Goal: Information Seeking & Learning: Learn about a topic

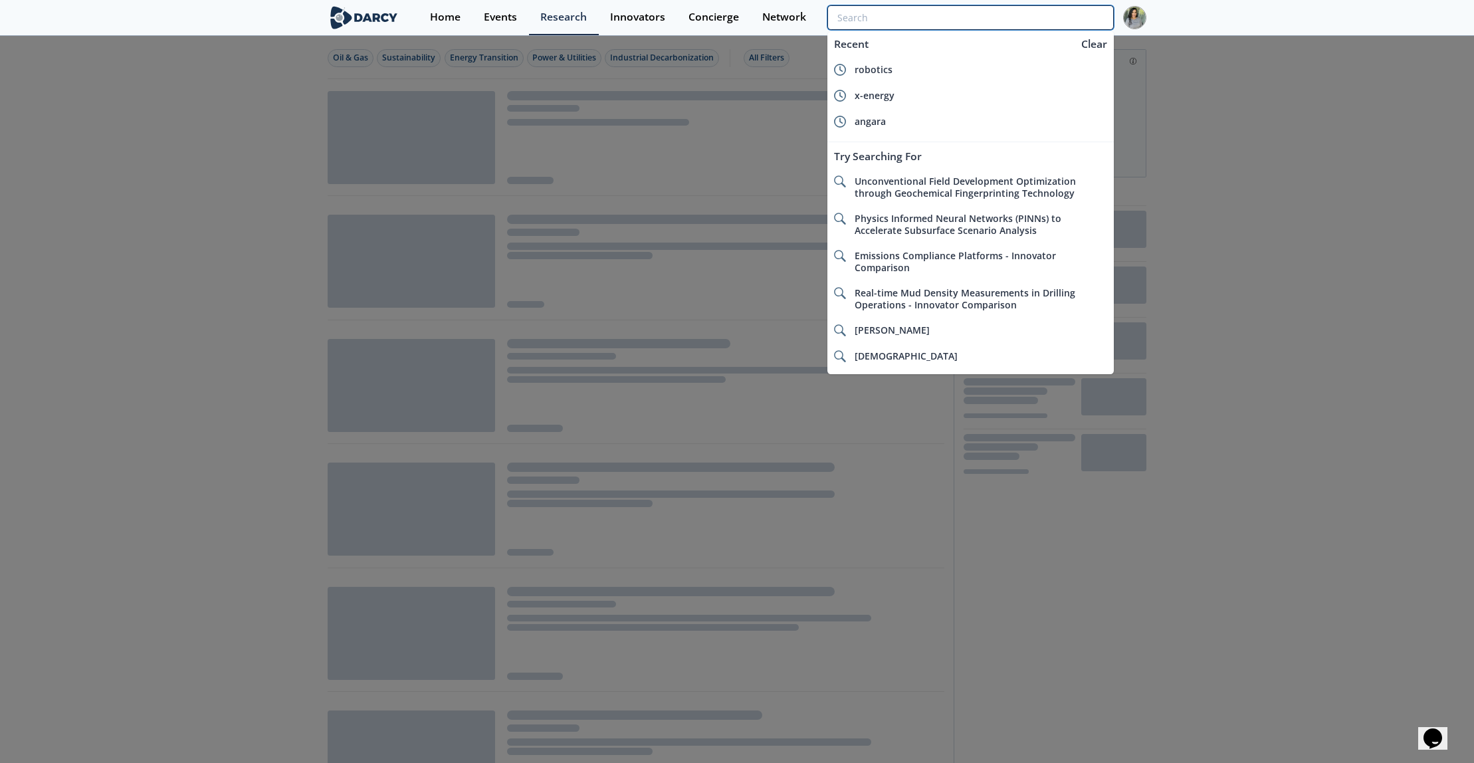
click at [1047, 15] on input "search" at bounding box center [971, 17] width 286 height 25
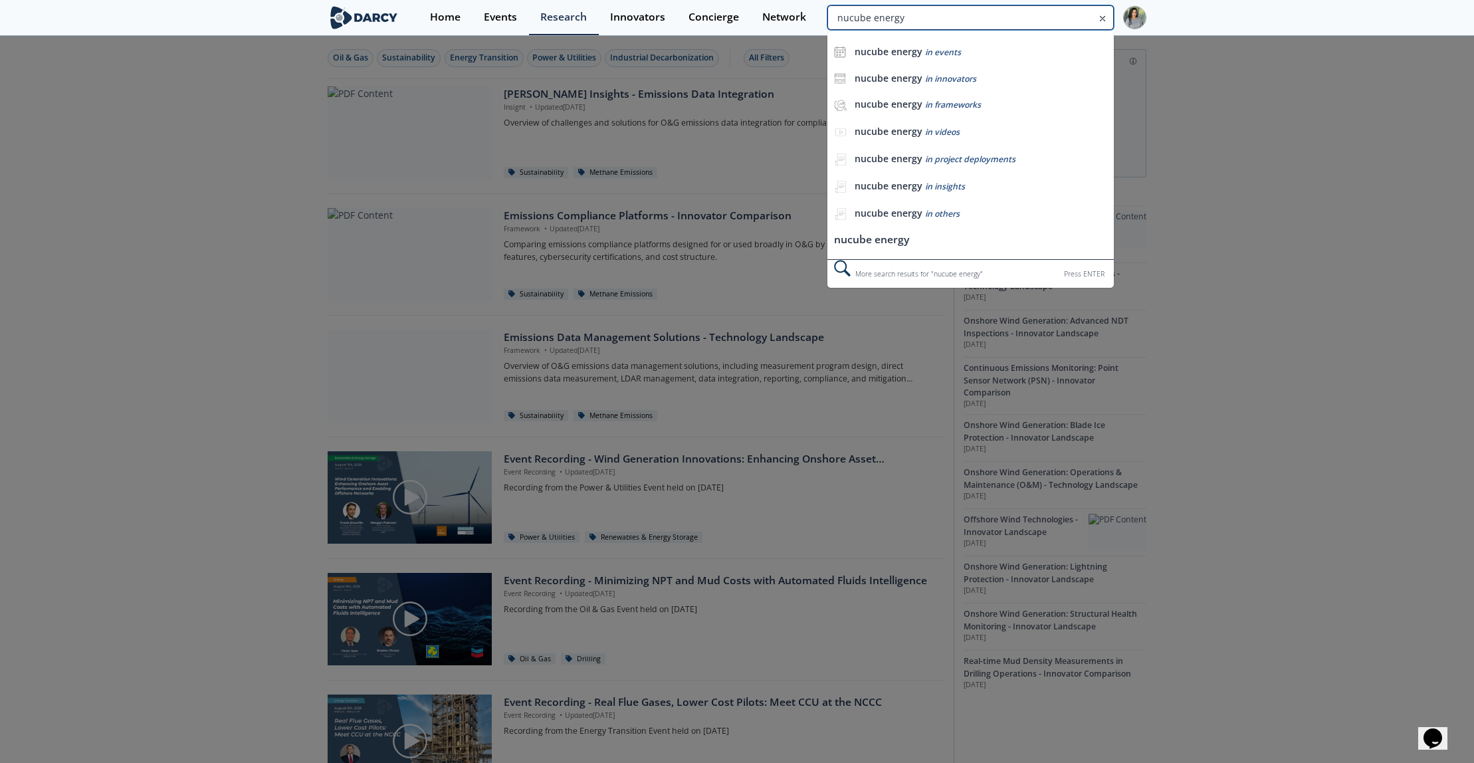
type input "nucube energy"
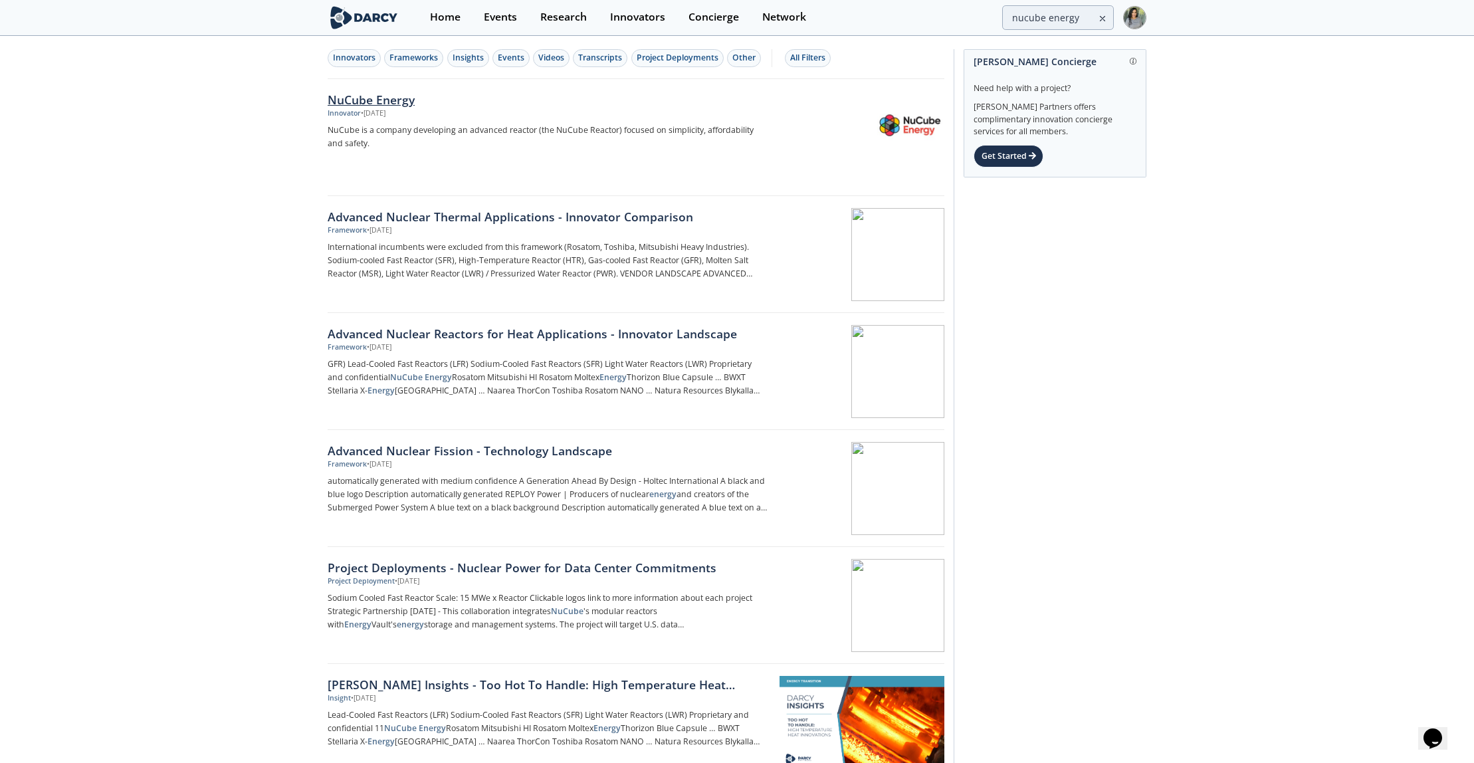
click at [352, 108] on div "Innovator" at bounding box center [344, 113] width 33 height 11
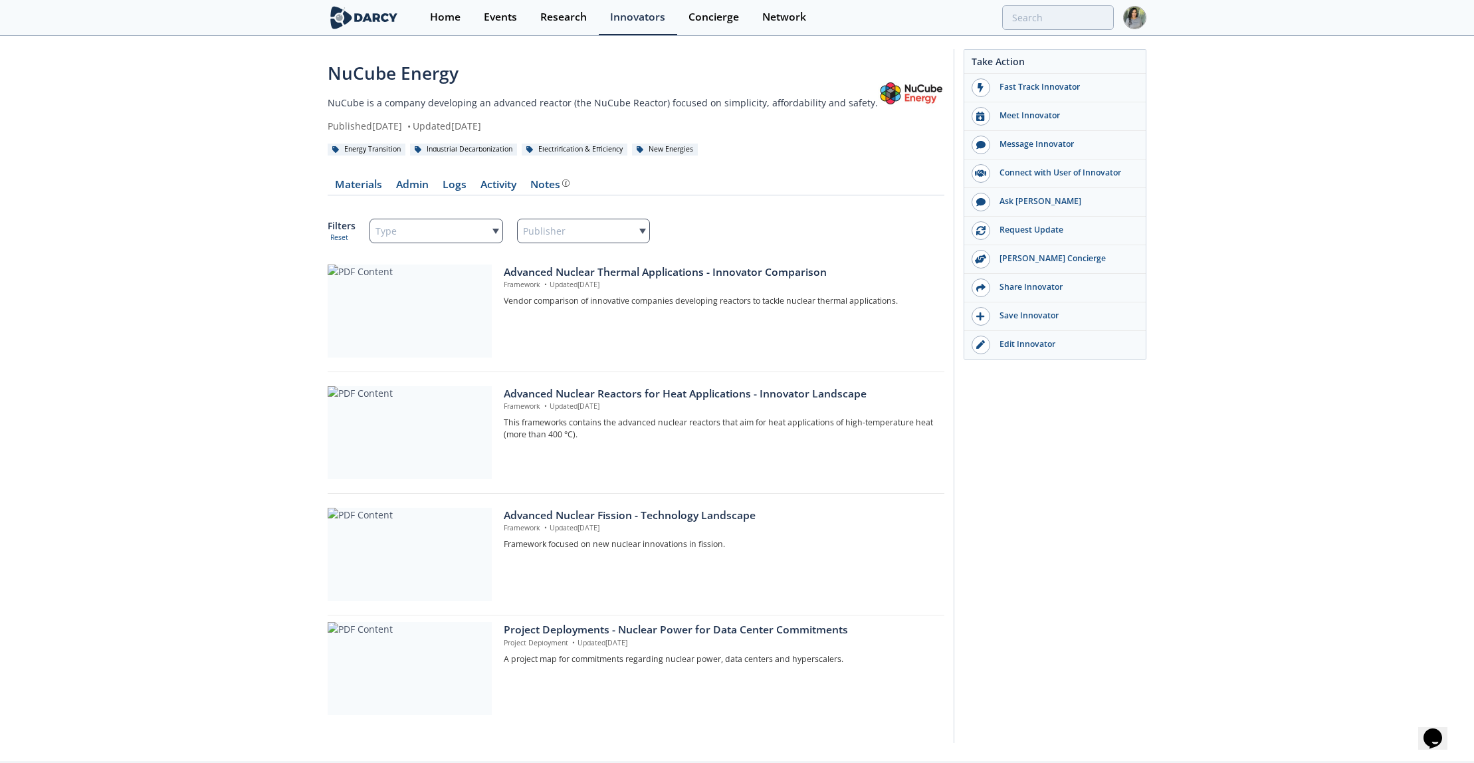
click at [23, 364] on div "NuCube Energy NuCube is a company developing an advanced reactor (the NuCube Re…" at bounding box center [737, 399] width 1474 height 724
click at [520, 268] on div "Advanced Nuclear Thermal Applications - Innovator Comparison" at bounding box center [719, 273] width 431 height 16
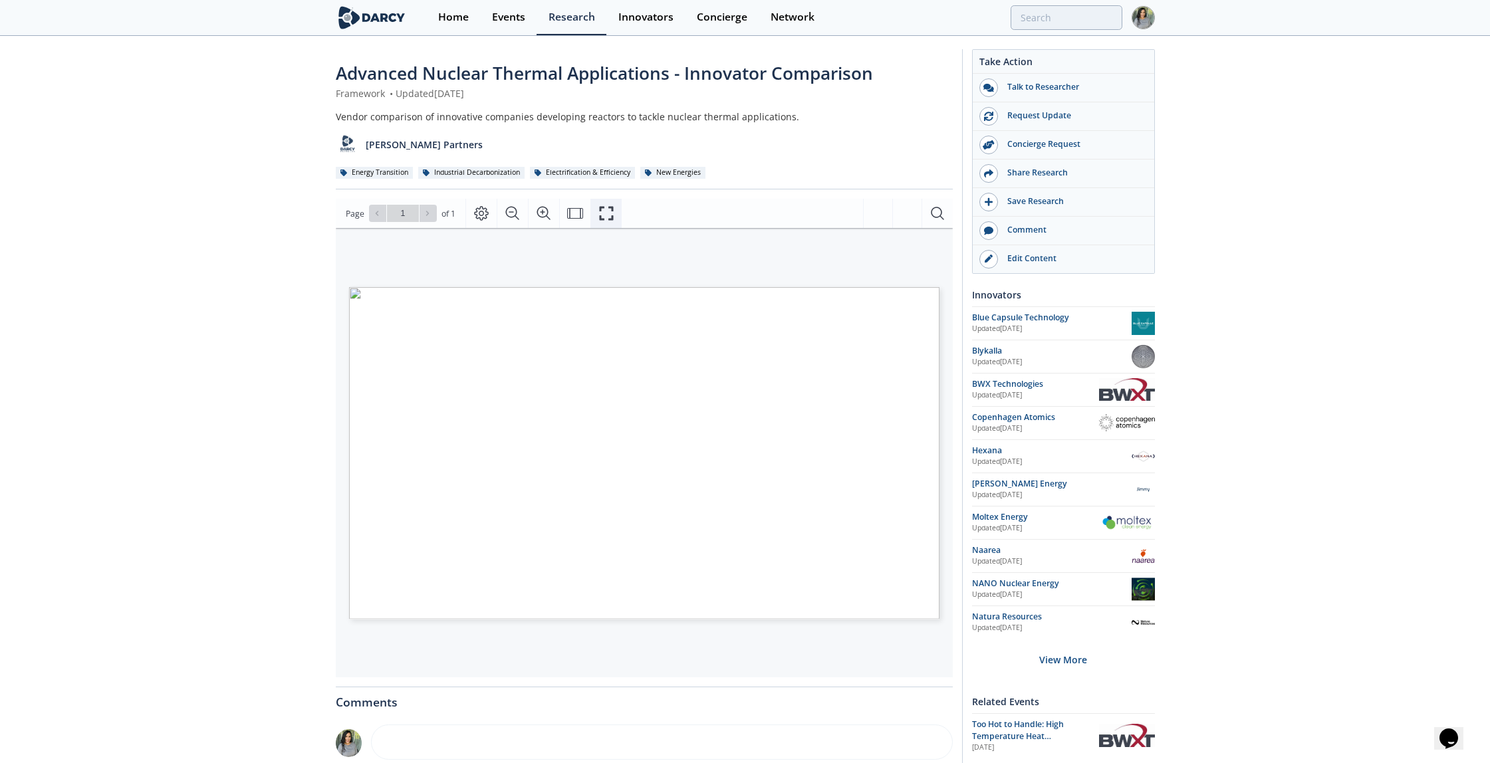
click at [607, 215] on icon "Fullscreen" at bounding box center [606, 213] width 16 height 16
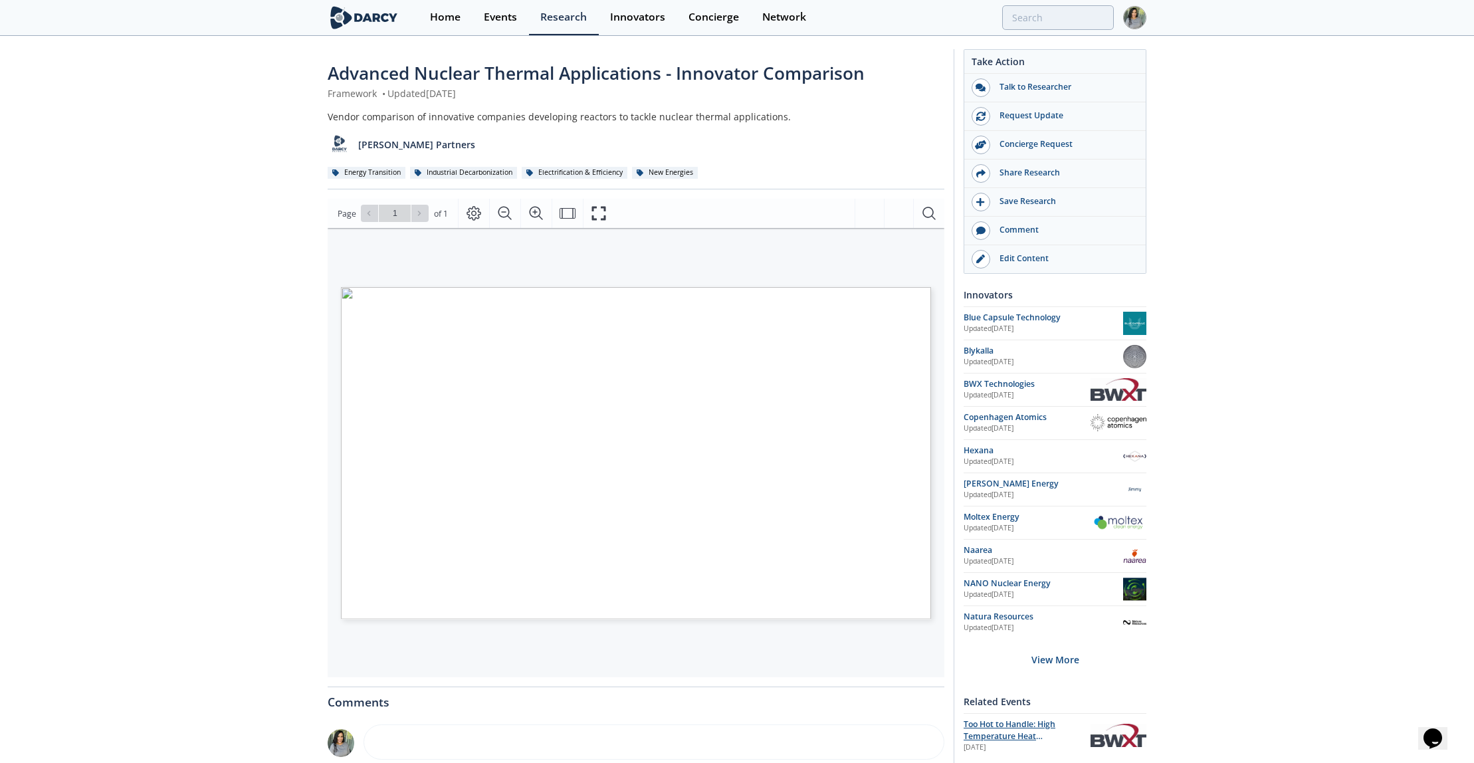
click at [987, 734] on span "Too Hot to Handle: High Temperature Heat Innovations" at bounding box center [1010, 737] width 92 height 36
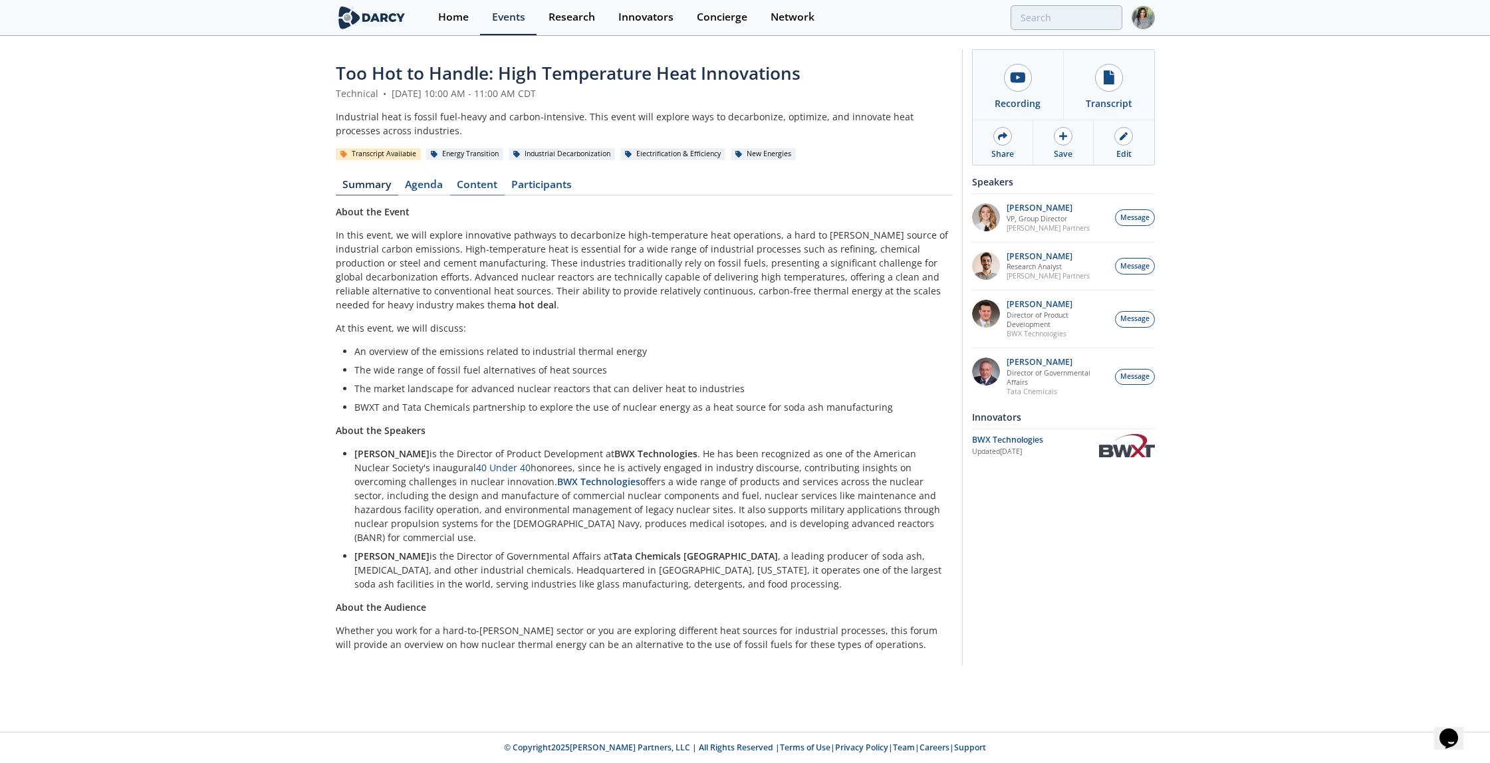
click at [488, 186] on link "Content" at bounding box center [477, 187] width 55 height 16
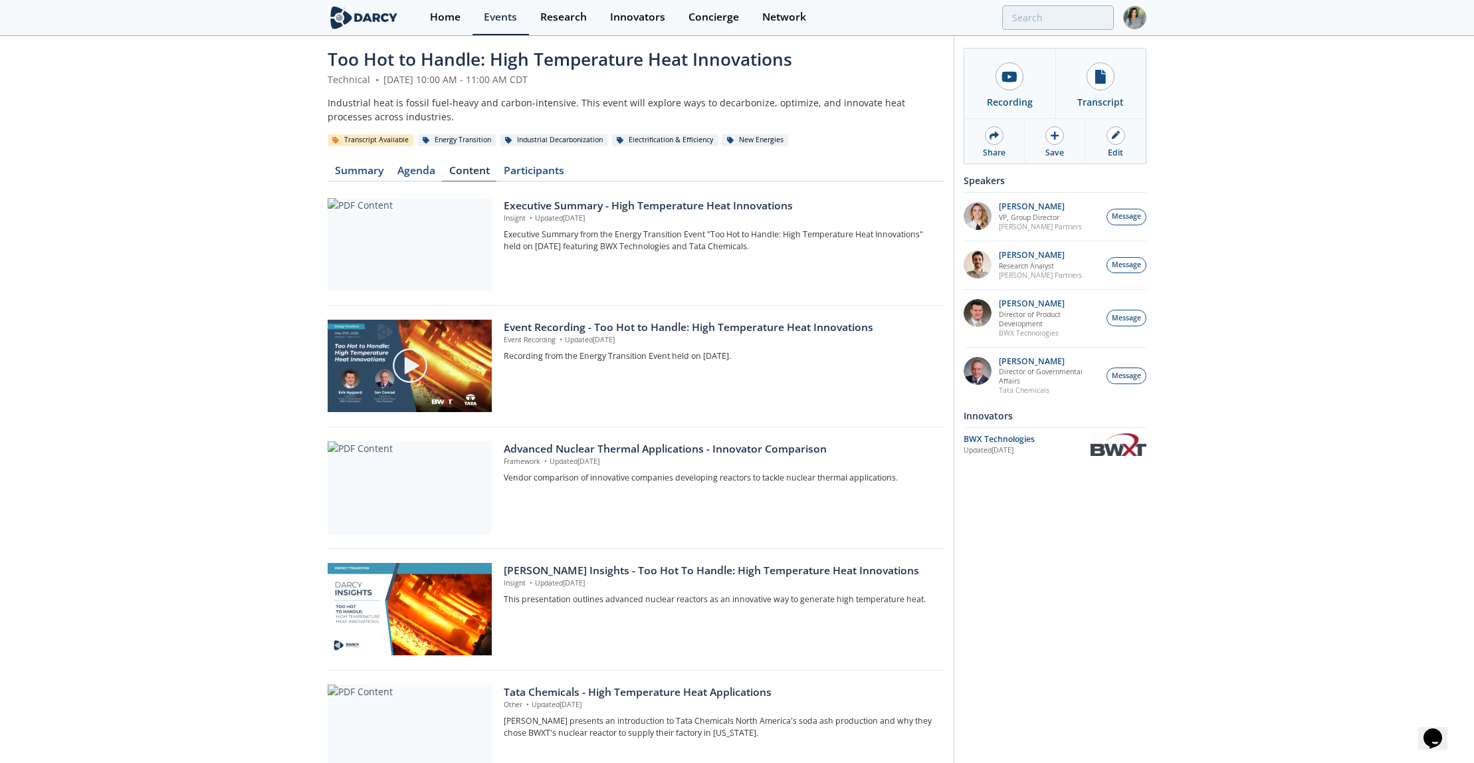
scroll to position [30, 0]
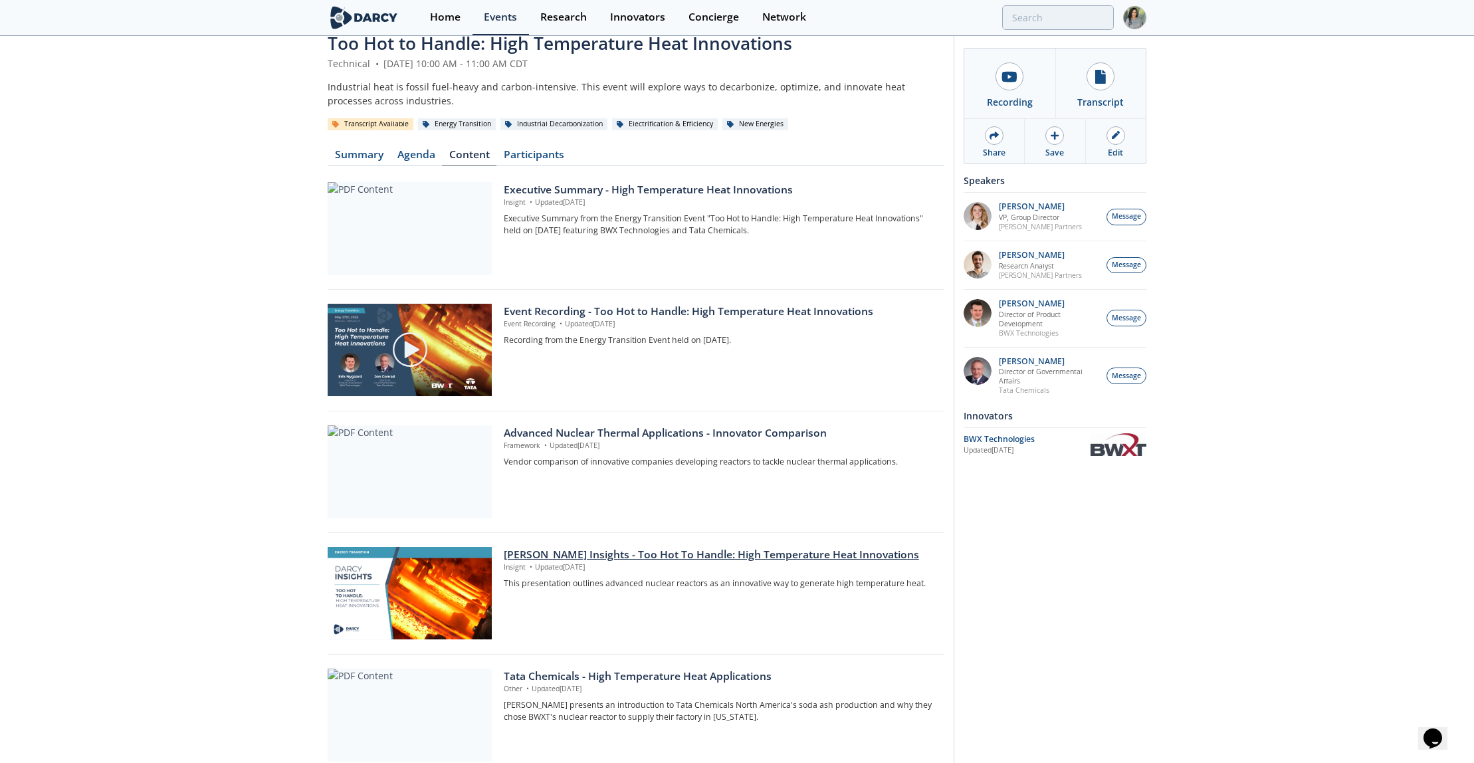
click at [572, 553] on div "[PERSON_NAME] Insights - Too Hot To Handle: High Temperature Heat Innovations" at bounding box center [719, 555] width 431 height 16
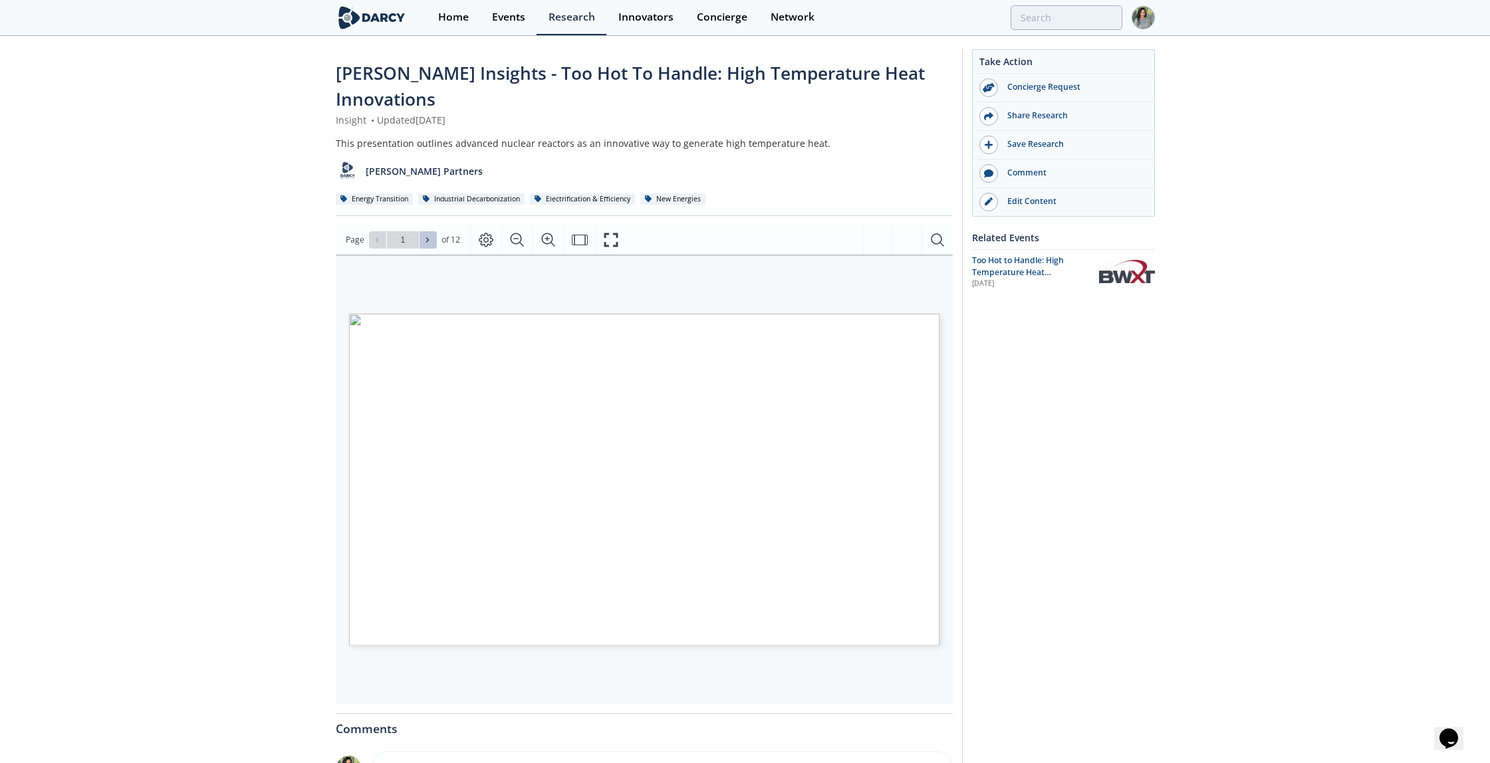
click at [423, 231] on button at bounding box center [427, 239] width 17 height 17
type input "2"
click at [427, 236] on icon at bounding box center [427, 240] width 8 height 8
type input "3"
click at [427, 236] on icon at bounding box center [427, 240] width 8 height 8
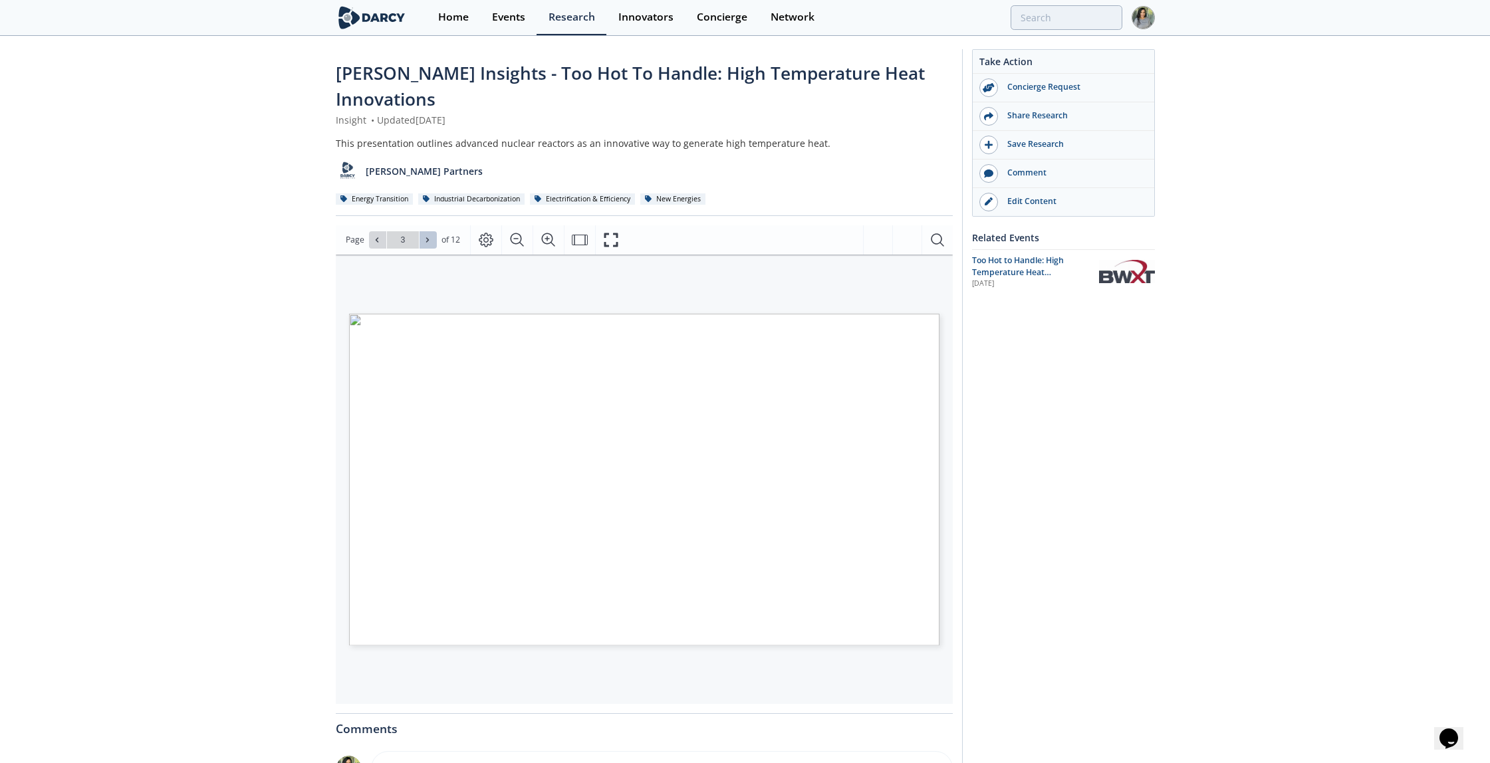
type input "4"
click at [427, 236] on icon at bounding box center [427, 240] width 8 height 8
type input "5"
click at [426, 236] on icon at bounding box center [427, 240] width 8 height 8
type input "6"
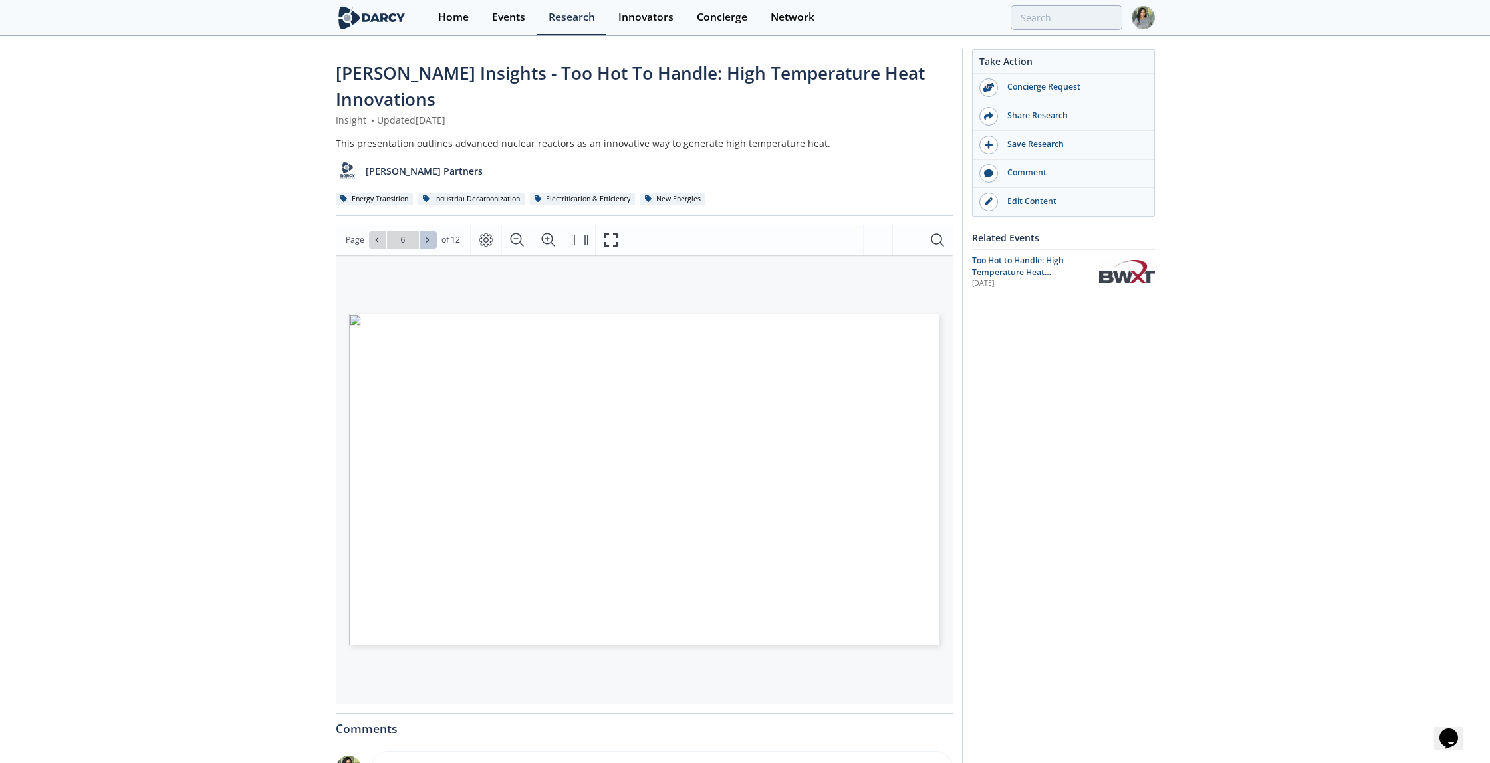
click at [427, 236] on icon at bounding box center [427, 240] width 8 height 8
type input "7"
click at [427, 236] on icon at bounding box center [427, 240] width 8 height 8
click at [431, 235] on span at bounding box center [427, 239] width 9 height 9
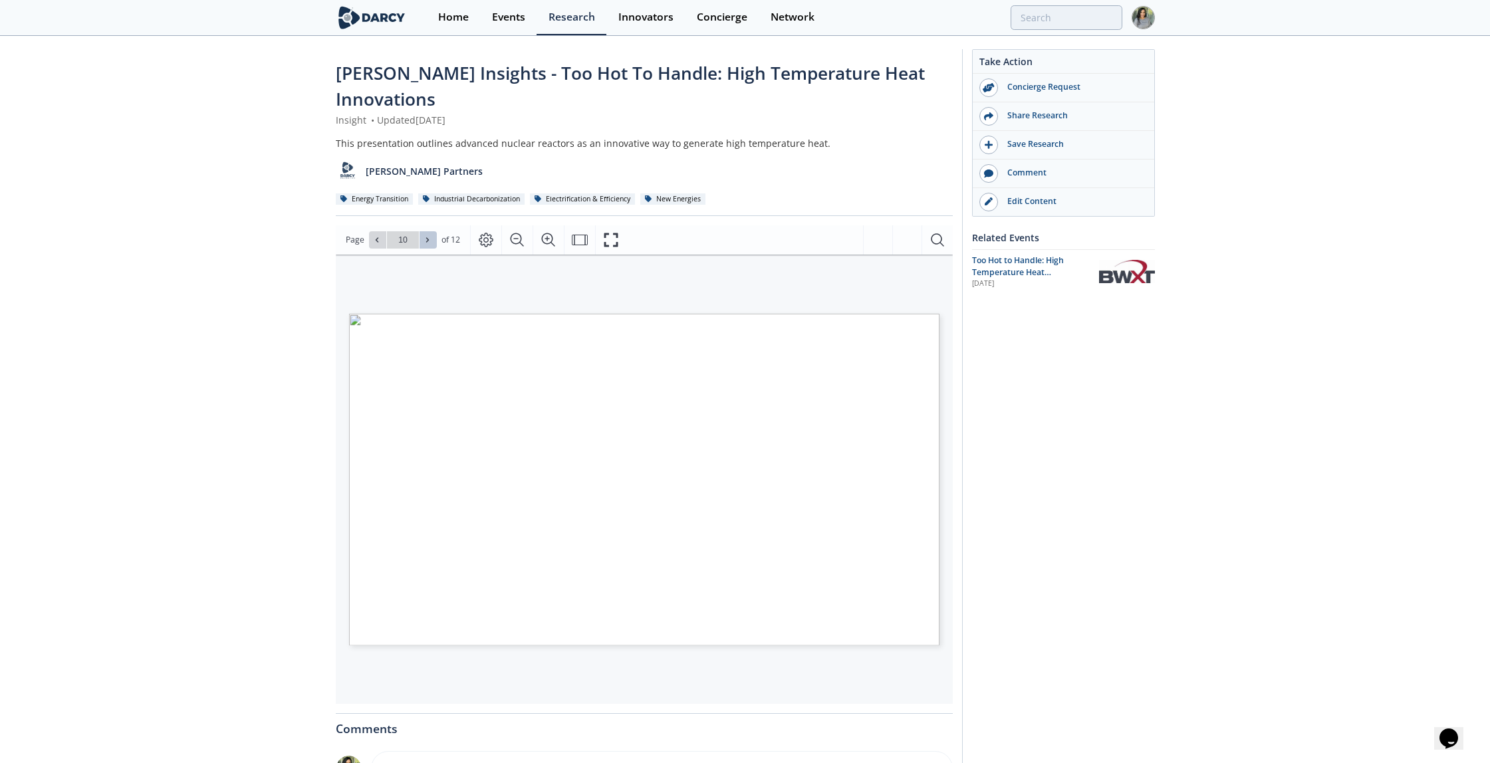
click at [433, 231] on button at bounding box center [427, 239] width 17 height 17
type input "11"
click at [437, 231] on span "Go to Page 11" at bounding box center [403, 239] width 78 height 17
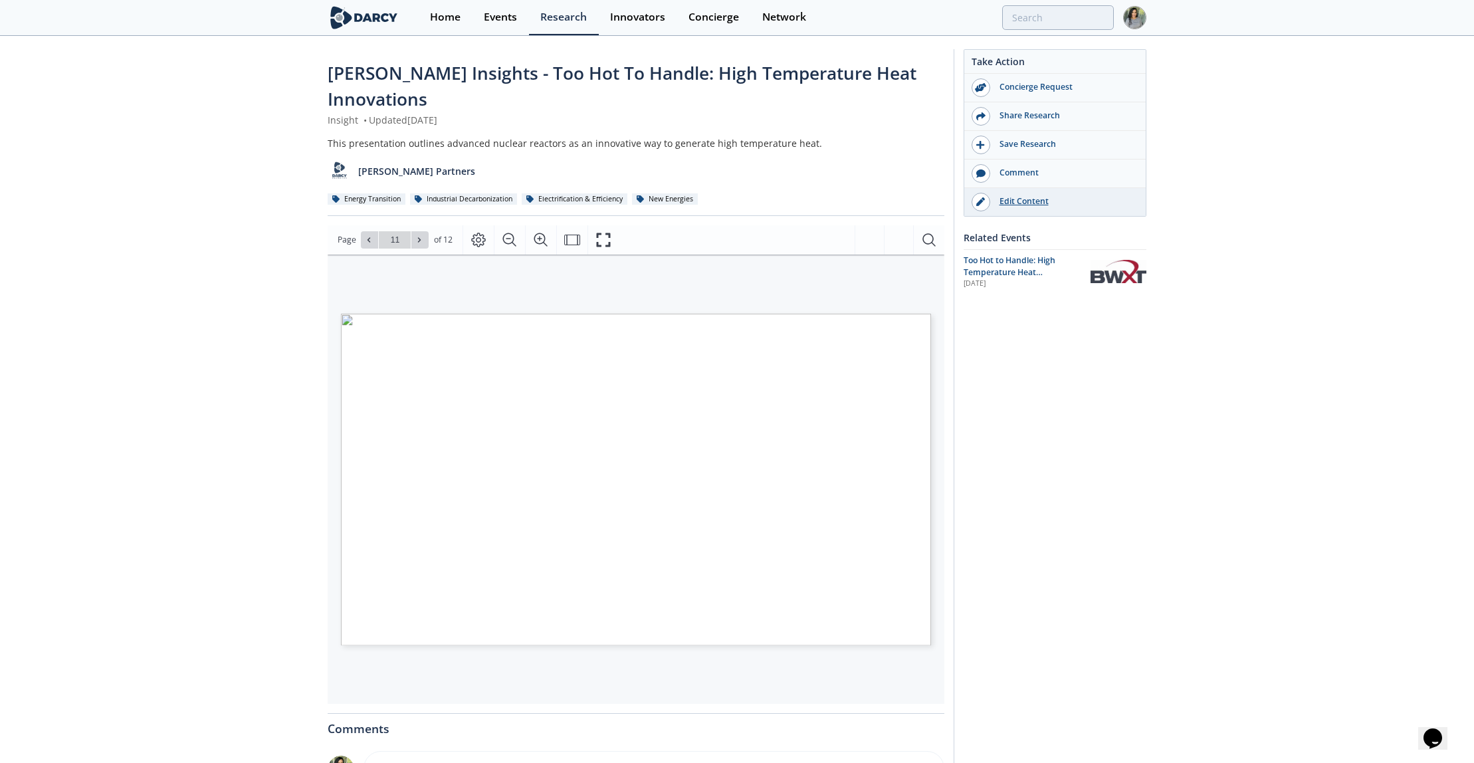
click at [1000, 203] on div "Edit Content" at bounding box center [1064, 201] width 149 height 12
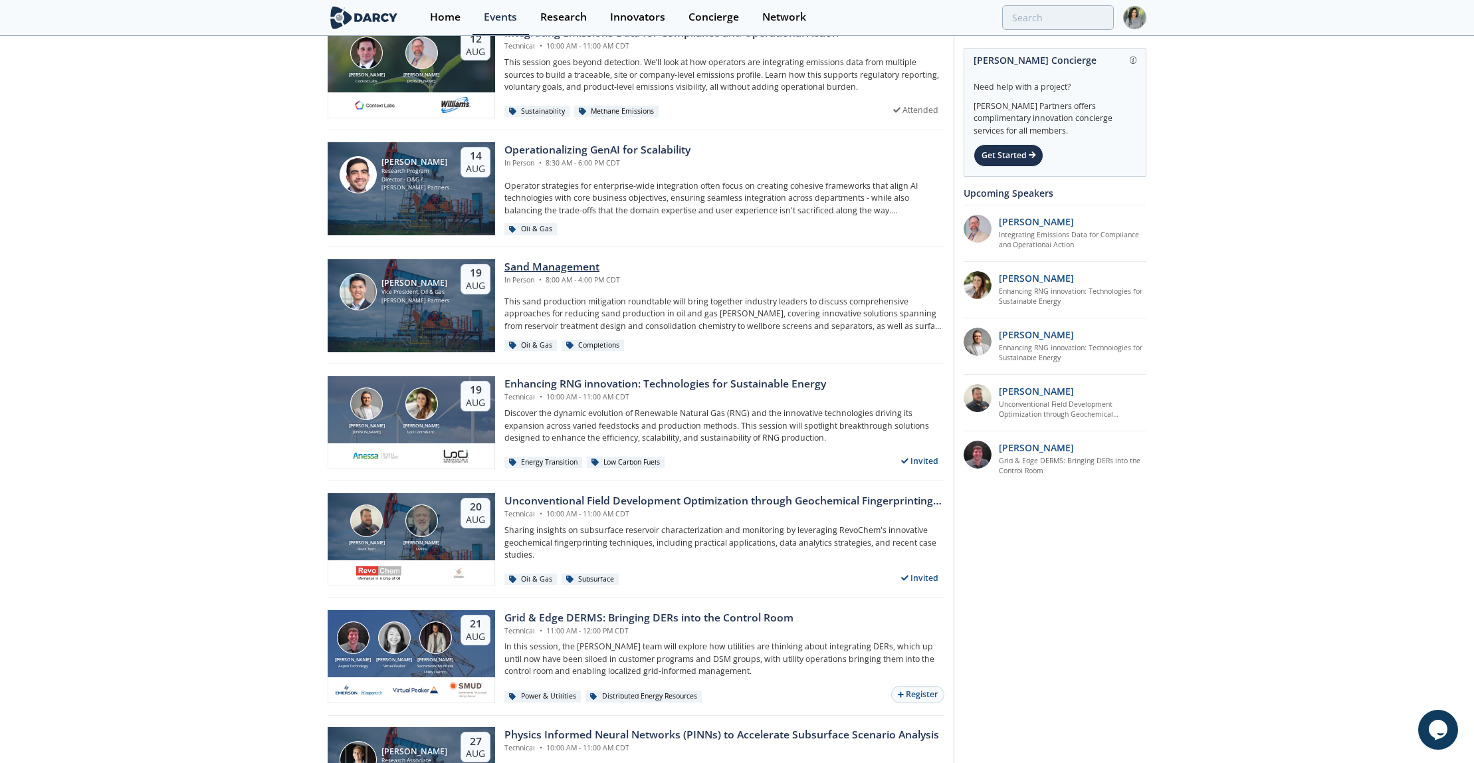
scroll to position [83, 0]
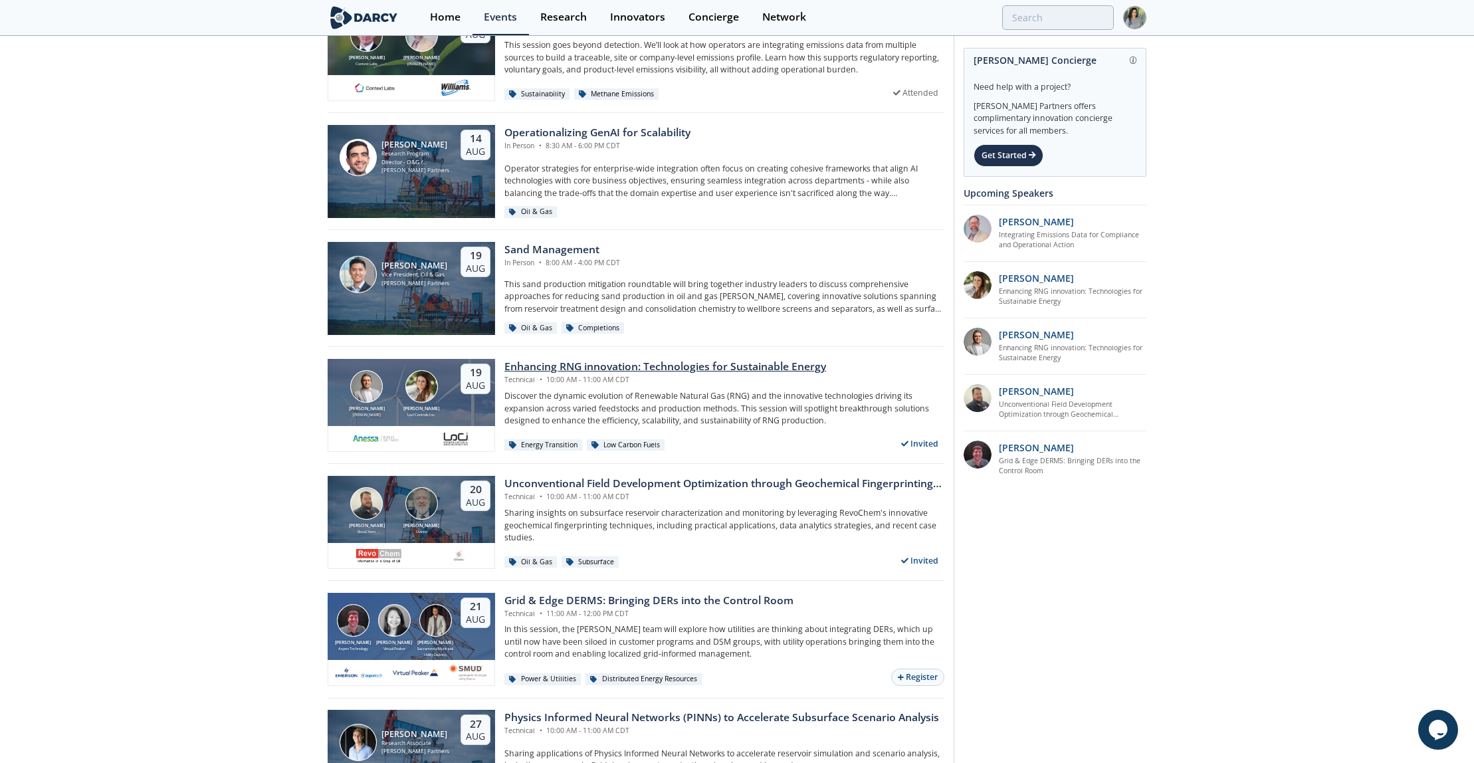
click at [585, 370] on div "Enhancing RNG innovation: Technologies for Sustainable Energy" at bounding box center [665, 367] width 322 height 16
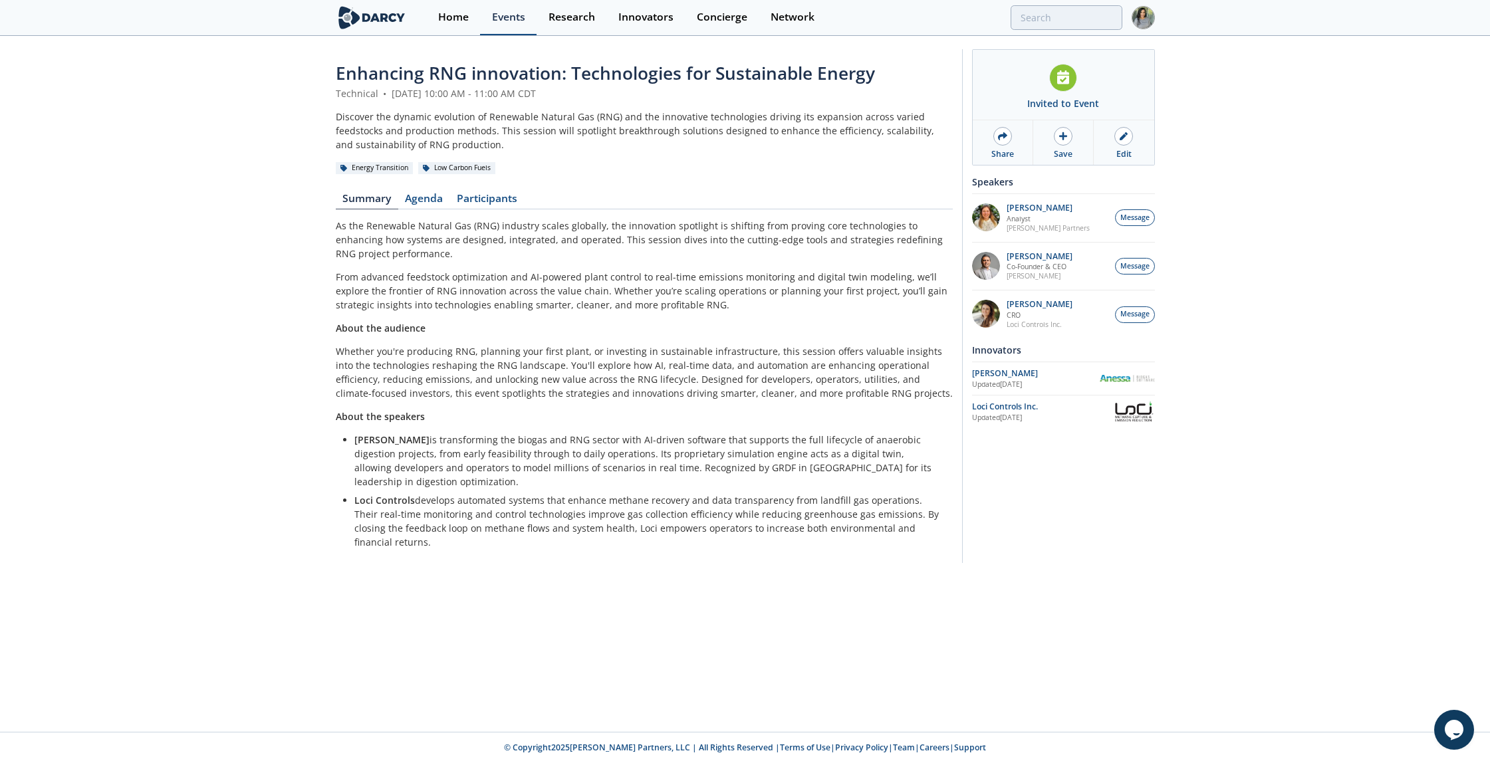
click at [512, 30] on link "Events" at bounding box center [508, 17] width 56 height 35
